Goal: Navigation & Orientation: Find specific page/section

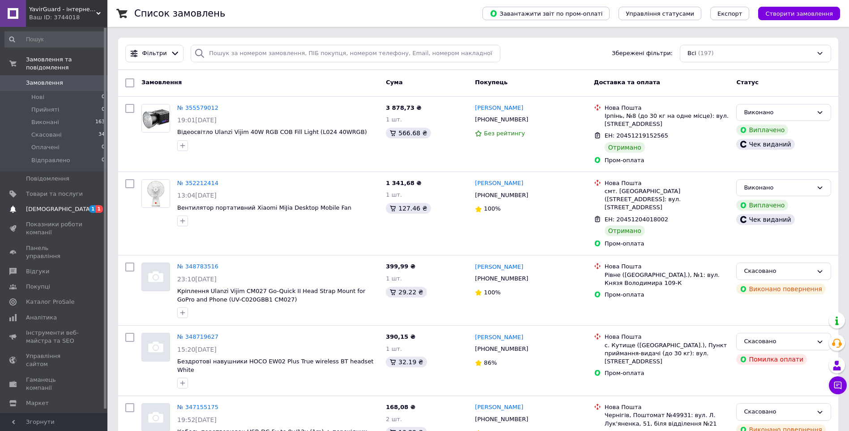
click at [58, 205] on span "[DEMOGRAPHIC_DATA]" at bounding box center [59, 209] width 66 height 8
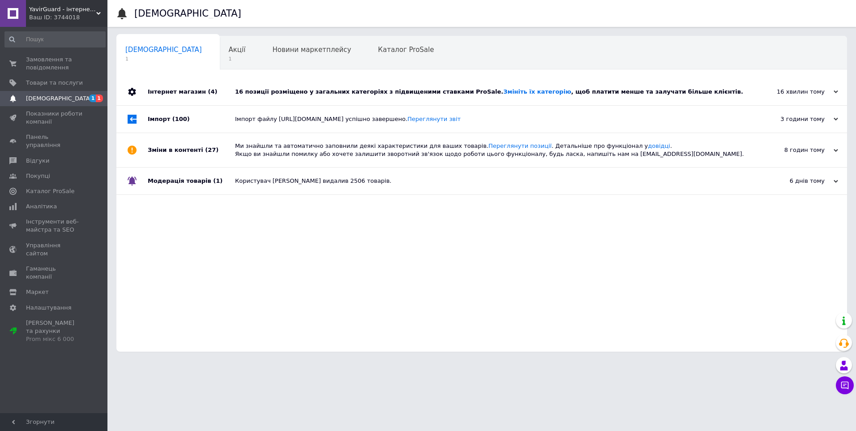
click at [324, 95] on div "16 позиції розміщено у загальних категоріях з підвищеними ставками ProSale. Змі…" at bounding box center [492, 92] width 514 height 8
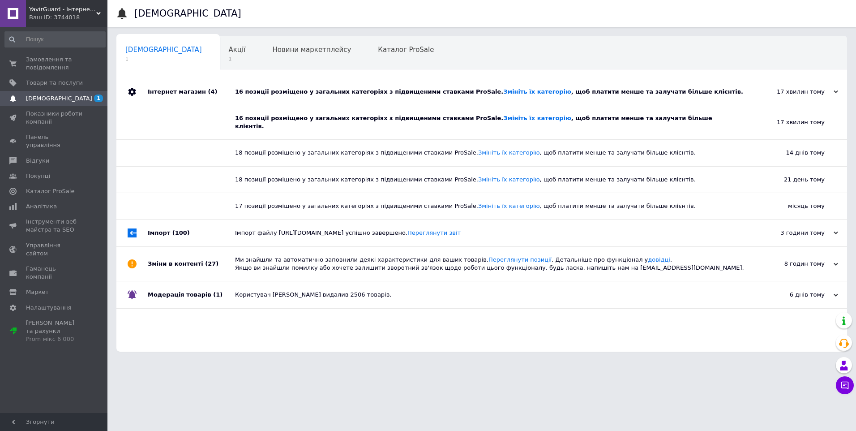
click at [324, 95] on div "16 позиції розміщено у загальних категоріях з підвищеними ставками ProSale. Змі…" at bounding box center [492, 92] width 514 height 8
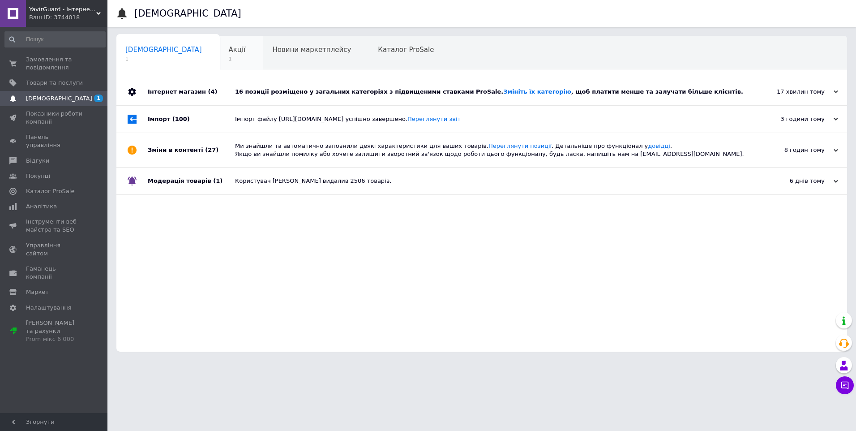
click at [220, 49] on div "Акції 1" at bounding box center [242, 53] width 44 height 34
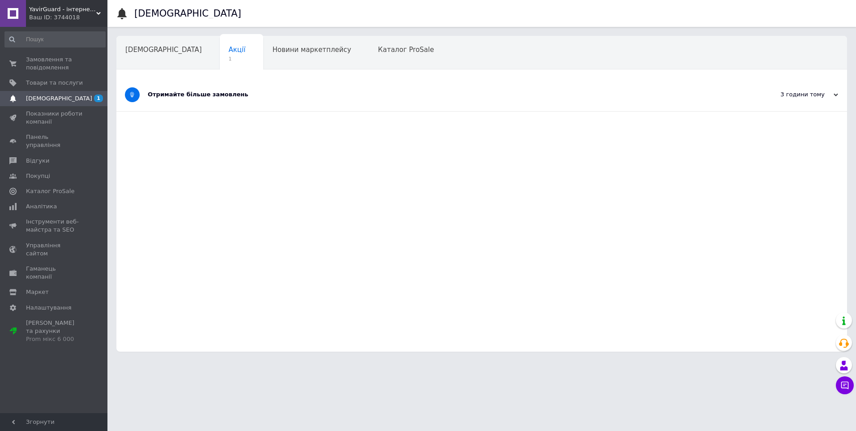
click at [195, 101] on div "Отримайте більше замовлень" at bounding box center [448, 94] width 601 height 33
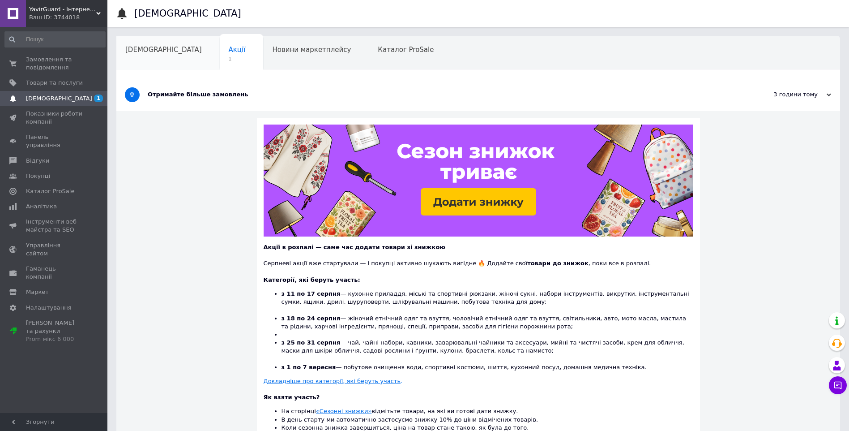
click at [149, 51] on span "[DEMOGRAPHIC_DATA]" at bounding box center [163, 50] width 77 height 8
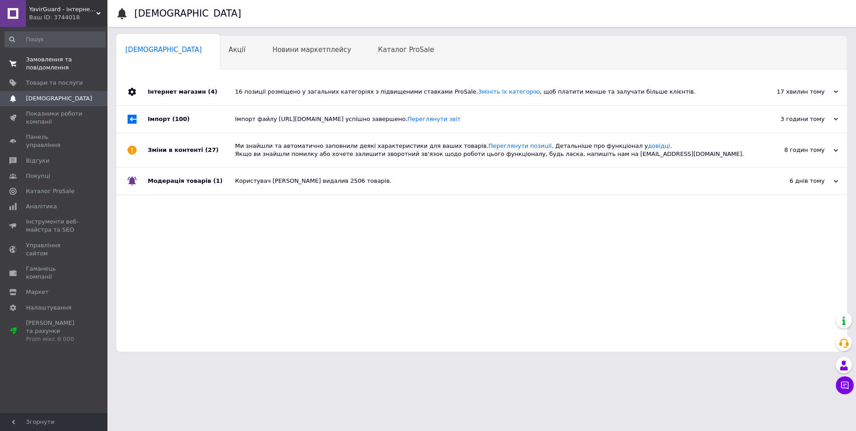
click at [59, 65] on span "Замовлення та повідомлення" at bounding box center [54, 64] width 57 height 16
